Goal: Information Seeking & Learning: Learn about a topic

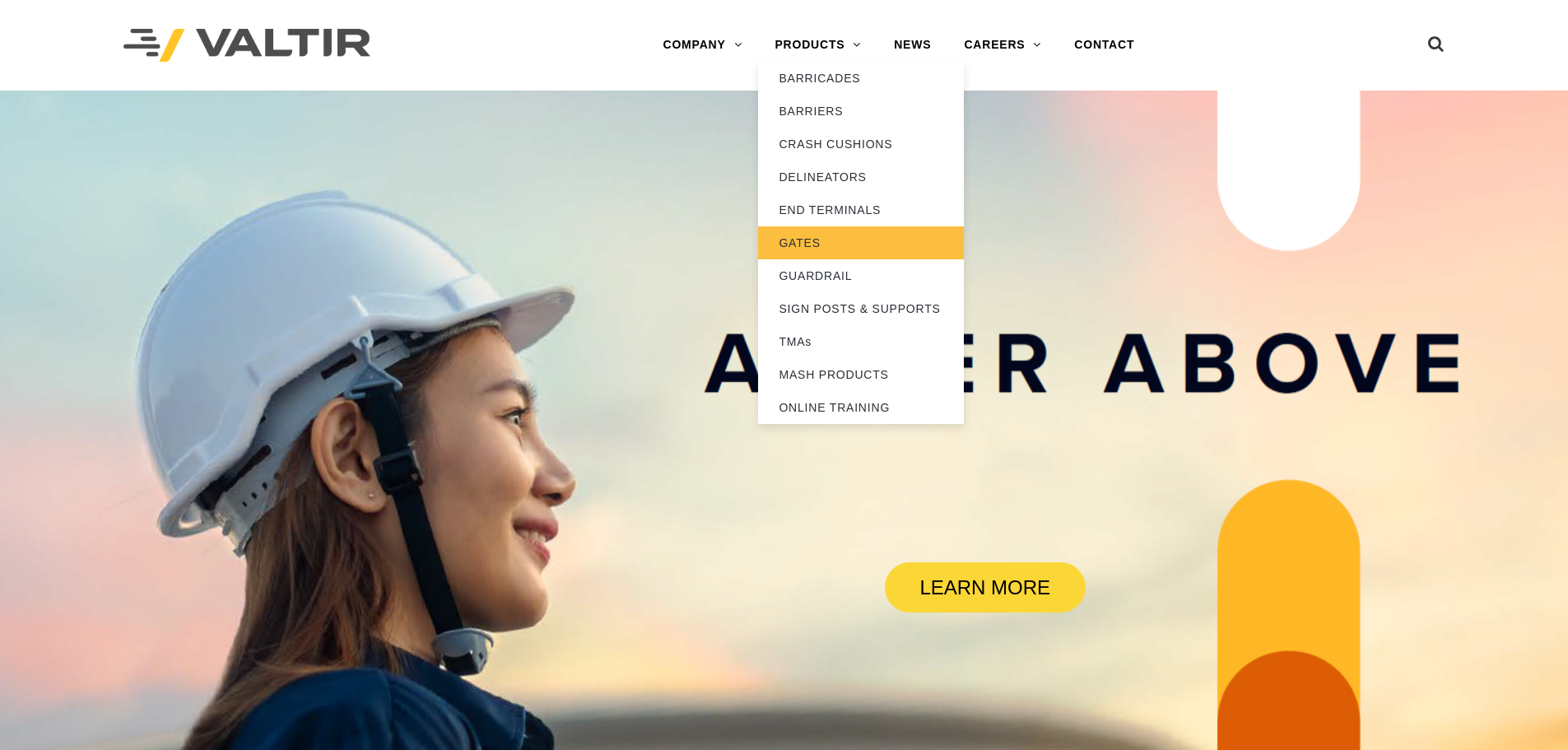
click at [813, 251] on link "GATES" at bounding box center [861, 243] width 206 height 33
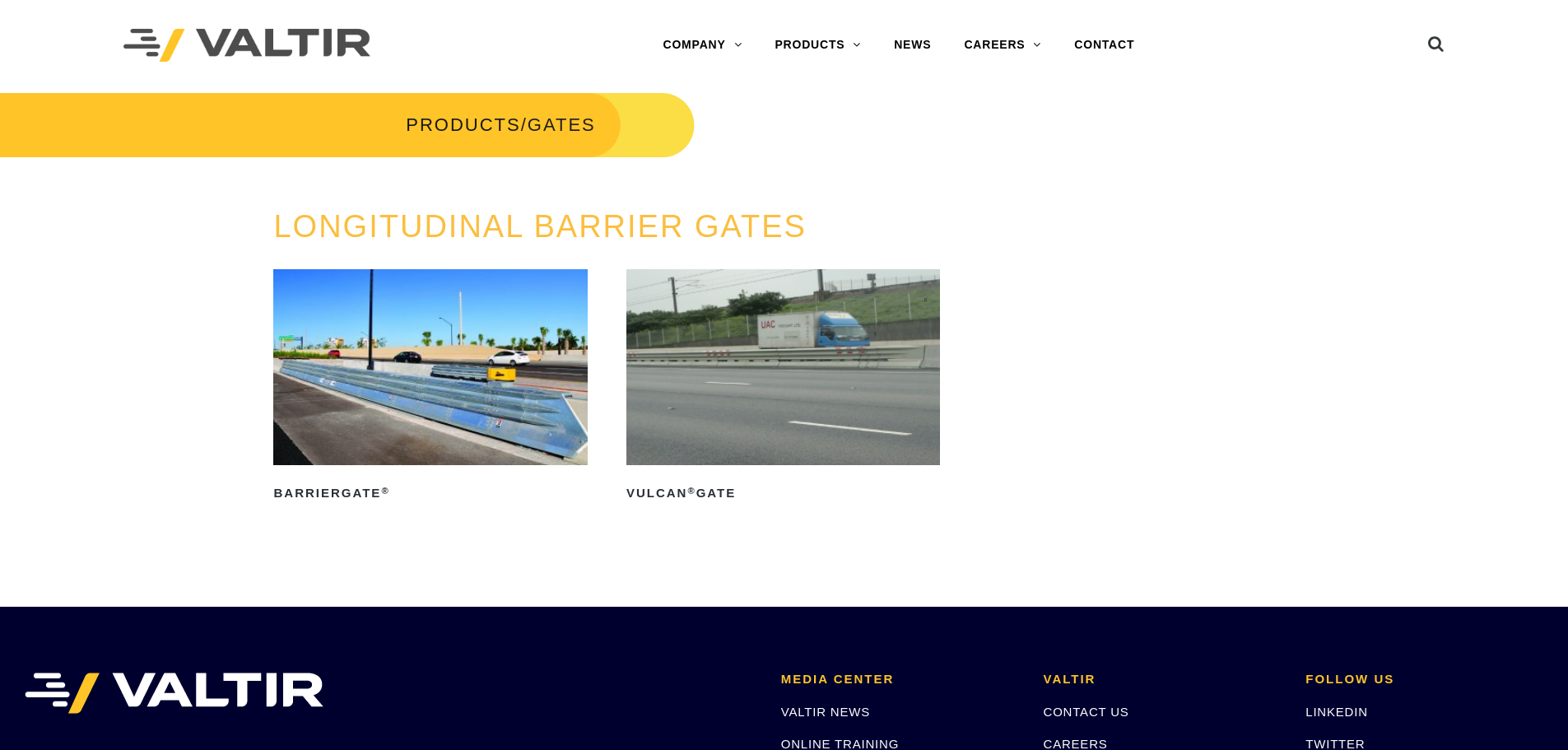
click at [683, 381] on img at bounding box center [784, 367] width 314 height 196
click at [455, 387] on img at bounding box center [430, 367] width 314 height 196
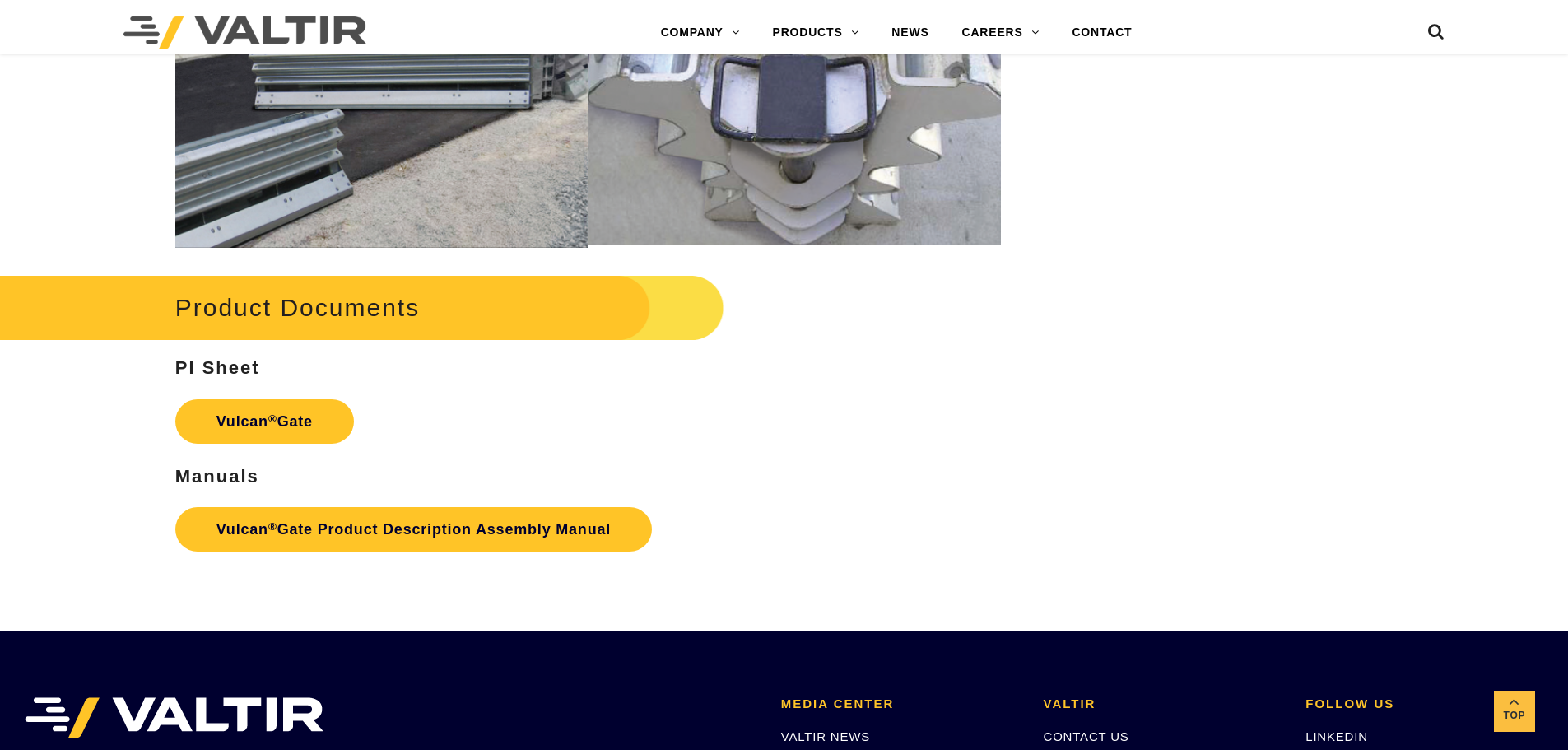
scroll to position [1976, 0]
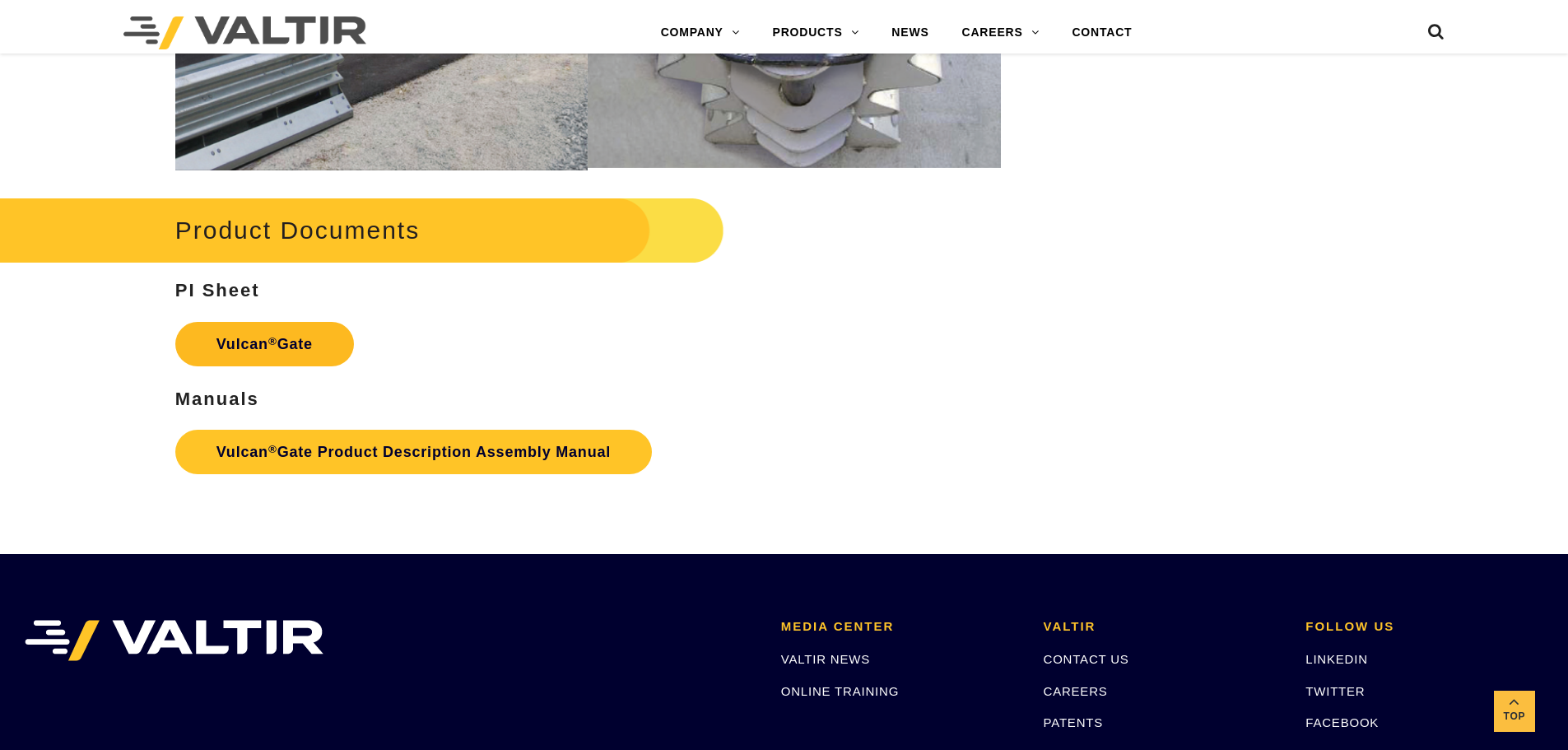
click at [295, 345] on strong "Vulcan ® Gate" at bounding box center [264, 344] width 96 height 17
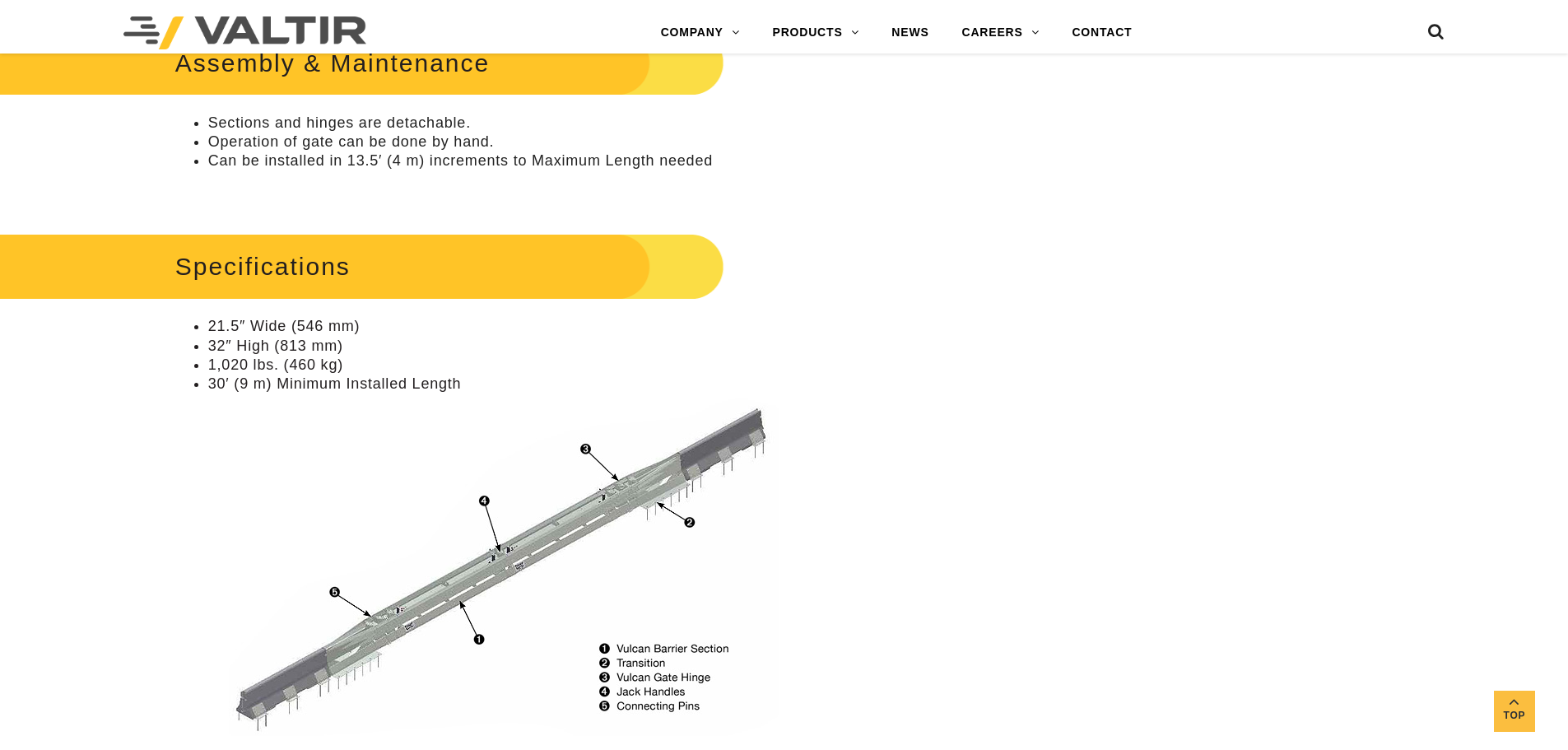
scroll to position [996, 0]
